Goal: Download file/media

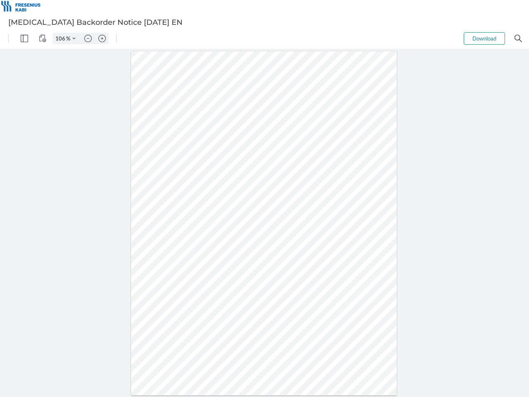
click at [24, 38] on img "Panel" at bounding box center [24, 38] width 7 height 7
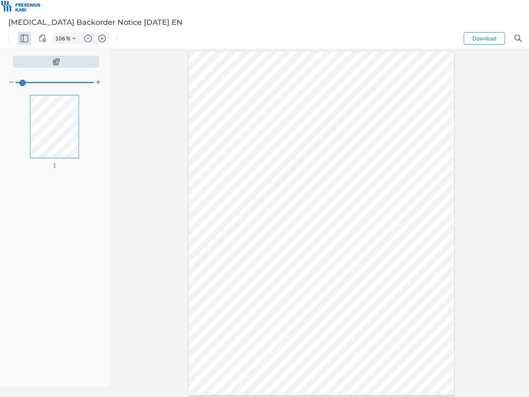
click at [43, 38] on img "View Controls" at bounding box center [42, 38] width 7 height 7
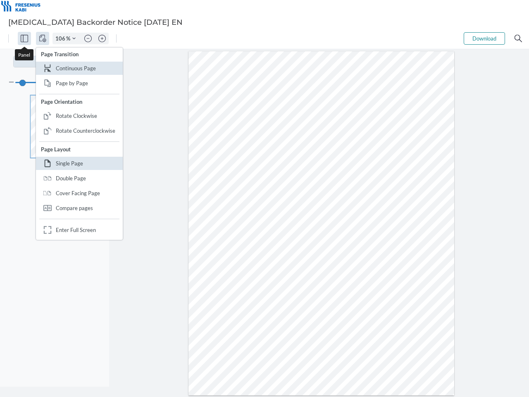
click at [62, 38] on input "106" at bounding box center [59, 38] width 13 height 7
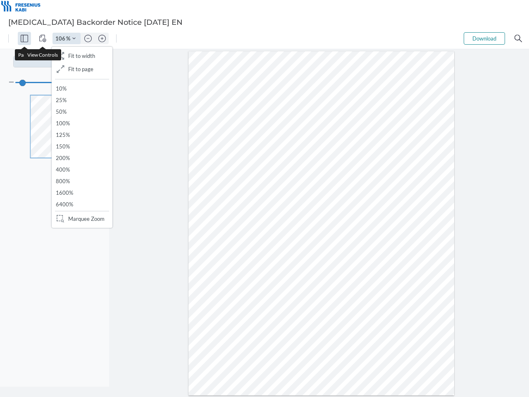
click at [74, 38] on img "Zoom Controls" at bounding box center [73, 38] width 3 height 3
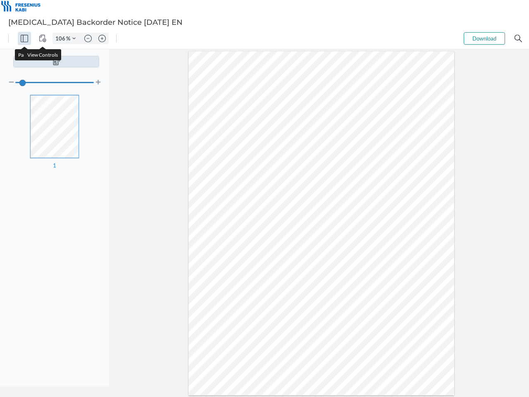
click at [88, 38] on img "Zoom out" at bounding box center [87, 38] width 7 height 7
click at [102, 38] on img "Zoom in" at bounding box center [101, 38] width 7 height 7
type input "106"
click at [484, 38] on button "Download" at bounding box center [484, 38] width 41 height 12
click at [518, 38] on img "Search" at bounding box center [518, 38] width 7 height 7
